Goal: Information Seeking & Learning: Check status

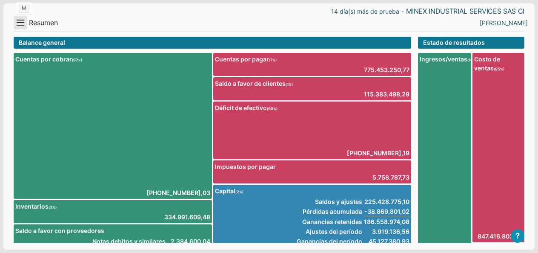
click at [25, 20] on button "Menu" at bounding box center [21, 23] width 14 height 14
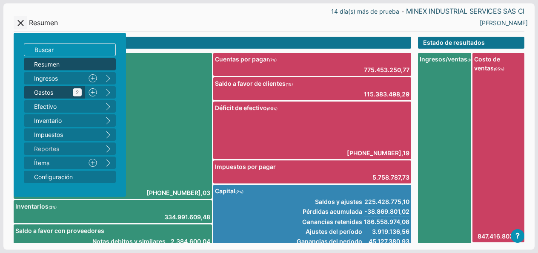
click at [44, 91] on span "Gastos 2" at bounding box center [58, 92] width 48 height 9
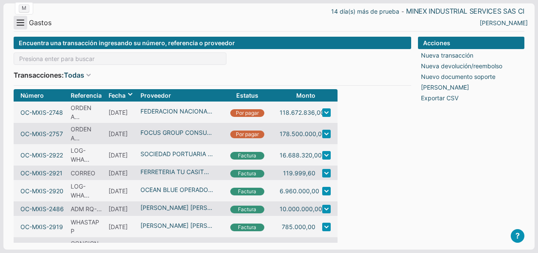
click at [27, 23] on button "Menu" at bounding box center [21, 23] width 14 height 14
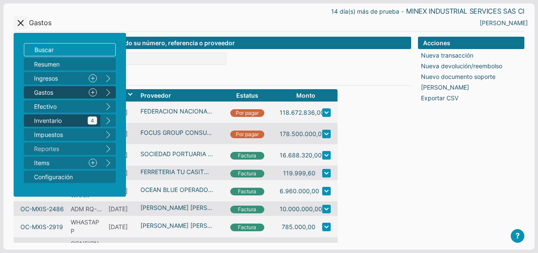
click at [45, 125] on link "Inventario 4" at bounding box center [62, 120] width 77 height 12
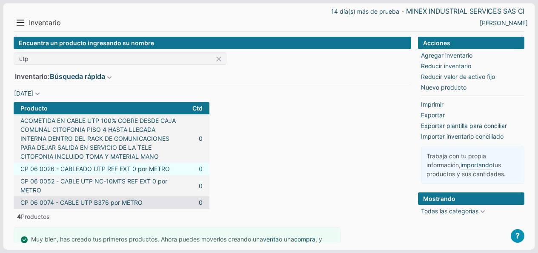
type input "utp"
click at [202, 170] on link "0" at bounding box center [201, 168] width 4 height 9
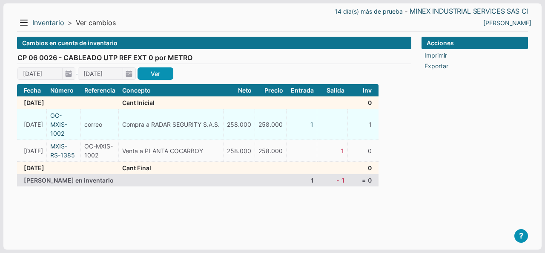
click at [62, 125] on td "OC-MXIS-1002" at bounding box center [64, 124] width 34 height 31
click at [67, 125] on link "OC-MXIS-1002" at bounding box center [63, 124] width 27 height 27
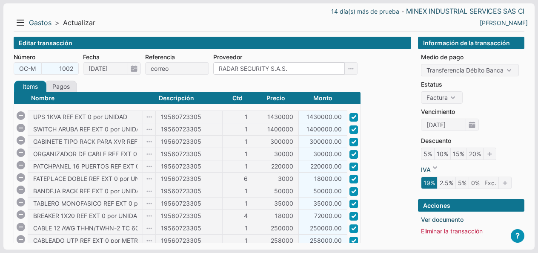
click at [223, 68] on input "RADAR SEGURITY S.A.S." at bounding box center [279, 68] width 132 height 12
drag, startPoint x: 220, startPoint y: 69, endPoint x: 293, endPoint y: 74, distance: 73.4
click at [293, 74] on input "RADAR SEGURITY S.A.S." at bounding box center [279, 68] width 132 height 12
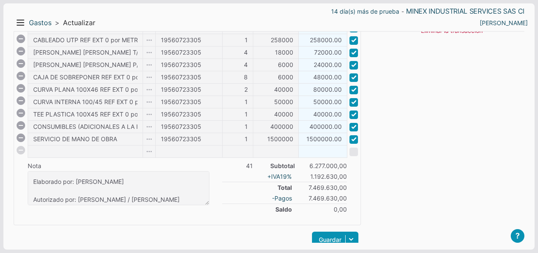
scroll to position [213, 0]
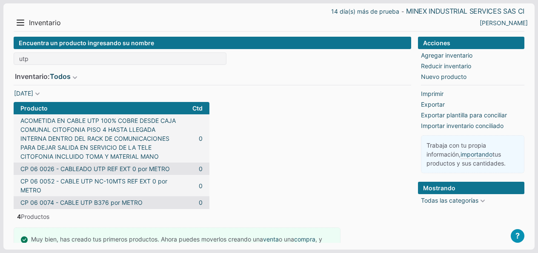
drag, startPoint x: 42, startPoint y: 51, endPoint x: 20, endPoint y: 49, distance: 21.8
click at [20, 49] on div "Encuentra un producto ingresando su nombre utp Inventario: Todos Todos Mercanci…" at bounding box center [213, 61] width 398 height 49
drag, startPoint x: 32, startPoint y: 58, endPoint x: 4, endPoint y: 52, distance: 28.3
click at [6, 52] on div "14 día(s) más de prueba - MINEX INDUSTRIAL SERVICES SAS CI Menu Resumen Ingreso…" at bounding box center [268, 146] width 531 height 287
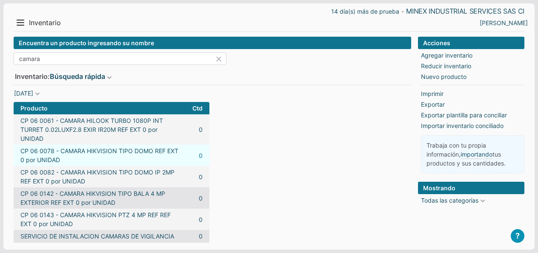
type input "camara"
click at [203, 155] on link "0" at bounding box center [201, 155] width 4 height 9
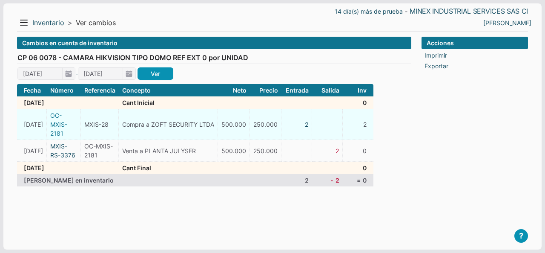
click at [72, 124] on link "OC-MXIS-2181" at bounding box center [63, 124] width 27 height 27
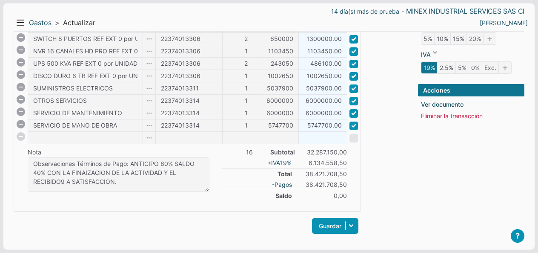
scroll to position [121, 0]
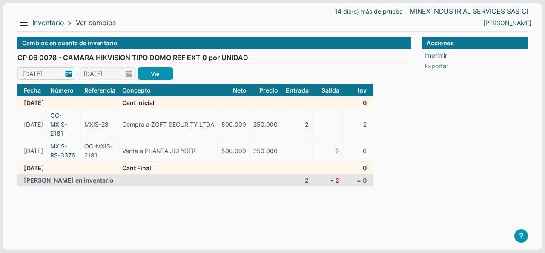
click at [66, 74] on span "[DATE]" at bounding box center [46, 73] width 58 height 12
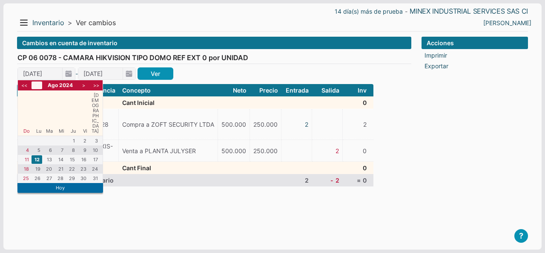
click at [38, 88] on li "<" at bounding box center [37, 85] width 11 height 8
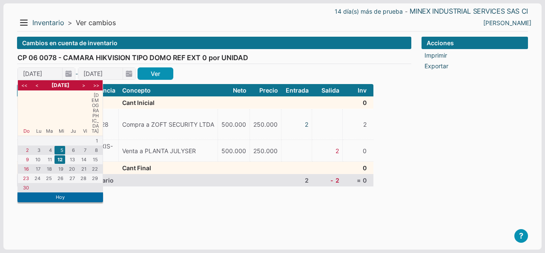
click at [60, 146] on li "5" at bounding box center [60, 150] width 11 height 9
type input "05/06/2024"
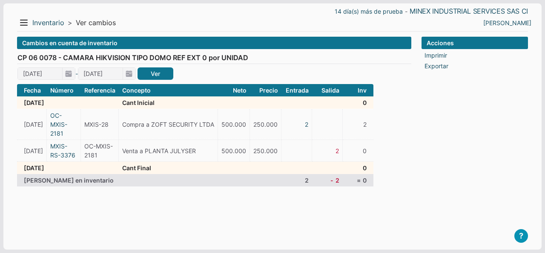
click at [150, 70] on link "Ver" at bounding box center [156, 73] width 36 height 12
click at [20, 22] on button "Menu" at bounding box center [24, 23] width 14 height 14
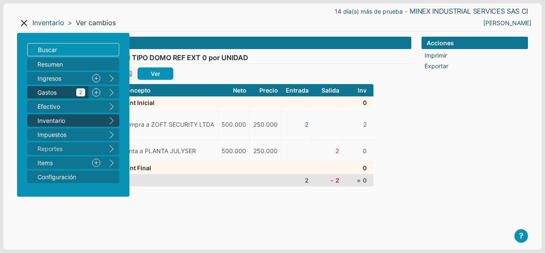
click at [49, 92] on span "Gastos 2" at bounding box center [61, 92] width 48 height 9
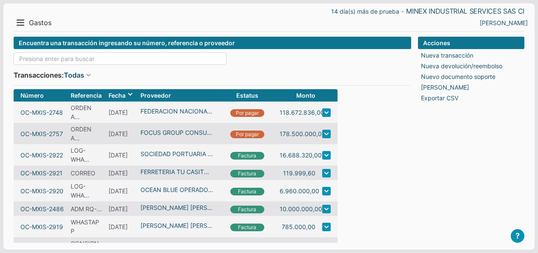
click at [50, 63] on input at bounding box center [120, 58] width 213 height 12
type input "con"
click at [18, 22] on button "Menu" at bounding box center [21, 23] width 14 height 14
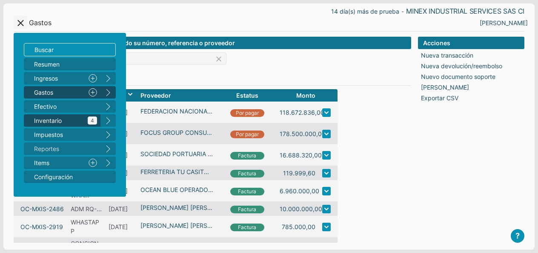
click at [51, 116] on span "Inventario 4" at bounding box center [65, 120] width 63 height 9
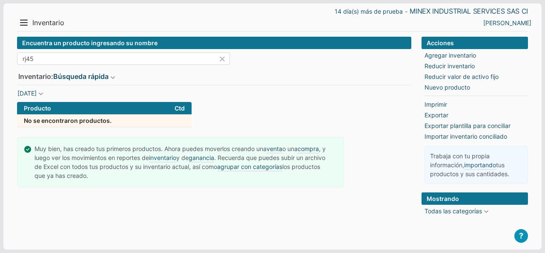
drag, startPoint x: 52, startPoint y: 58, endPoint x: 12, endPoint y: 60, distance: 40.5
click at [12, 60] on div "14 día(s) más de prueba - MINEX INDUSTRIAL SERVICES SAS CI Menu Resumen Ingreso…" at bounding box center [272, 126] width 538 height 246
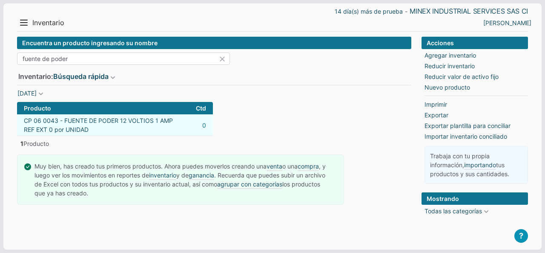
type input "fuente de poder"
click at [203, 124] on link "0" at bounding box center [204, 125] width 4 height 9
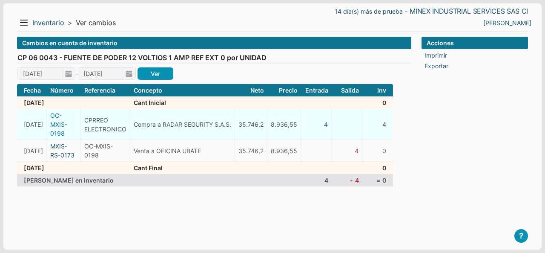
click at [74, 118] on link "OC-MXIS-0198" at bounding box center [63, 124] width 27 height 27
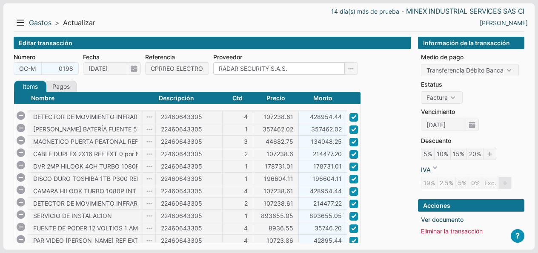
drag, startPoint x: 218, startPoint y: 68, endPoint x: 286, endPoint y: 67, distance: 67.7
click at [286, 67] on input "RADAR SEGURITY S.A.S." at bounding box center [279, 68] width 132 height 12
drag, startPoint x: 295, startPoint y: 65, endPoint x: 210, endPoint y: 68, distance: 85.6
click at [210, 68] on div "Número OC-MXIS- 0198 Fecha [DATE] Referencia CPRREO ELECTRONICO Proveedor RADAR…" at bounding box center [187, 63] width 347 height 22
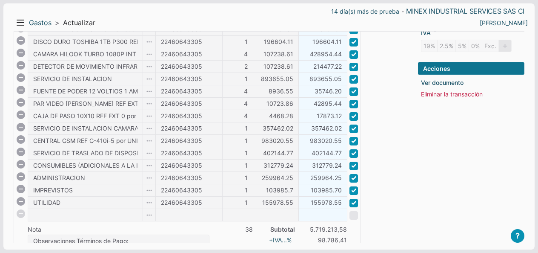
scroll to position [218, 0]
